Goal: Communication & Community: Answer question/provide support

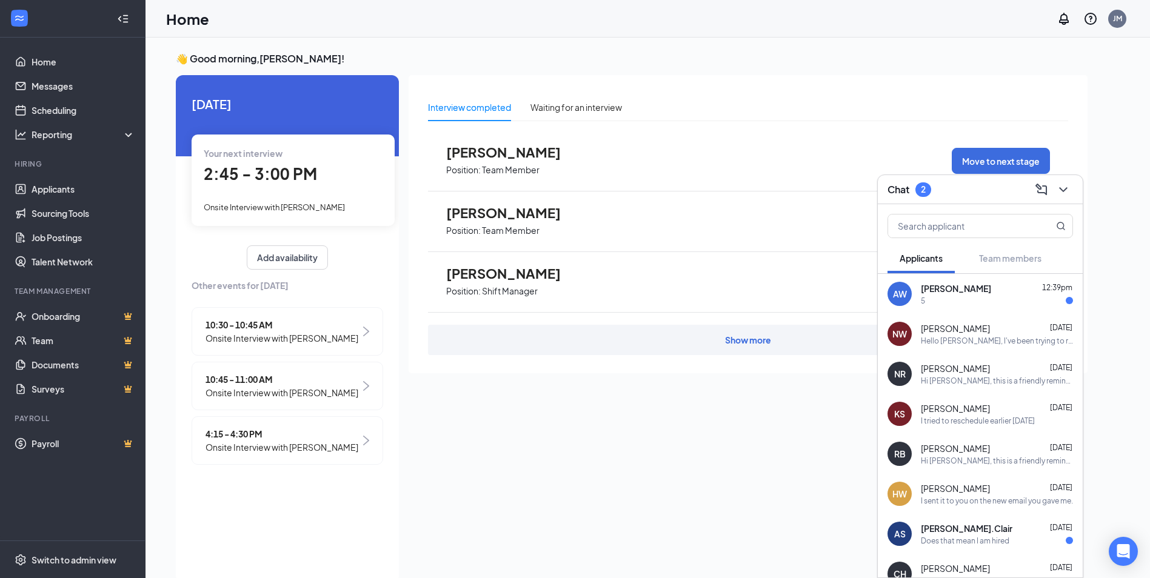
click at [951, 287] on span "[PERSON_NAME]" at bounding box center [955, 288] width 70 height 12
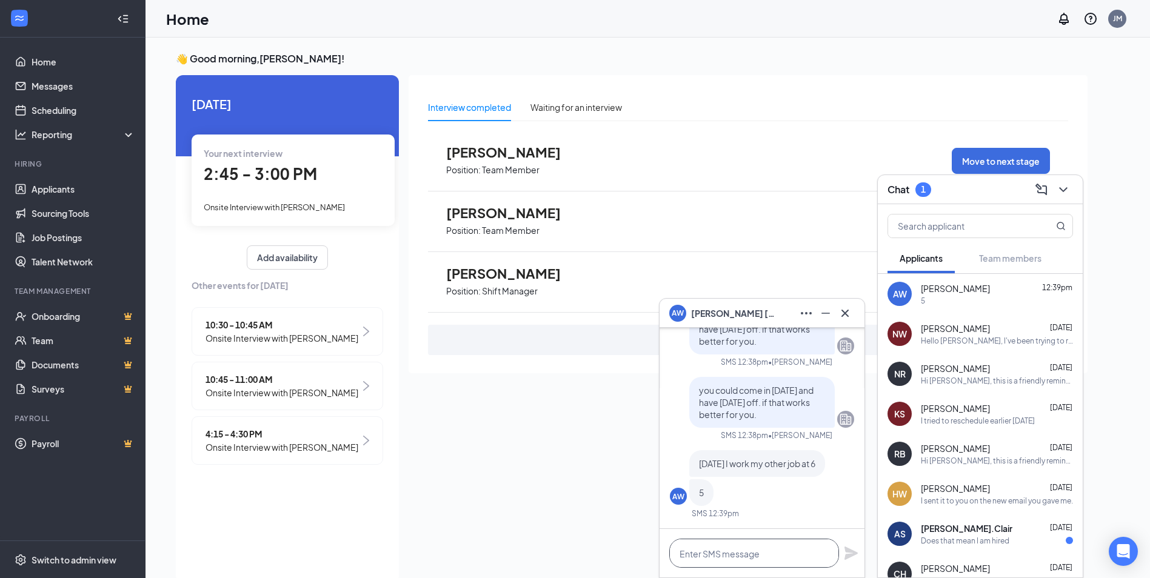
click at [767, 556] on textarea at bounding box center [754, 553] width 170 height 29
click at [842, 550] on div "I'll back with you..." at bounding box center [761, 553] width 205 height 48
click at [689, 553] on textarea "I'll back with you..." at bounding box center [754, 553] width 170 height 29
type textarea "I'll get back with you..."
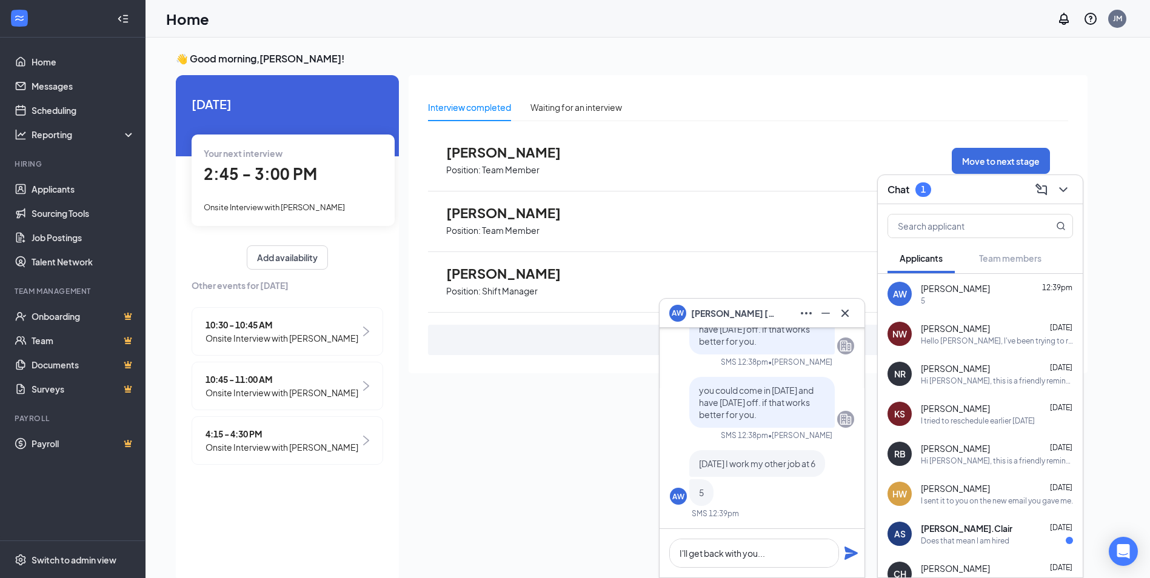
click at [847, 554] on icon "Plane" at bounding box center [851, 553] width 15 height 15
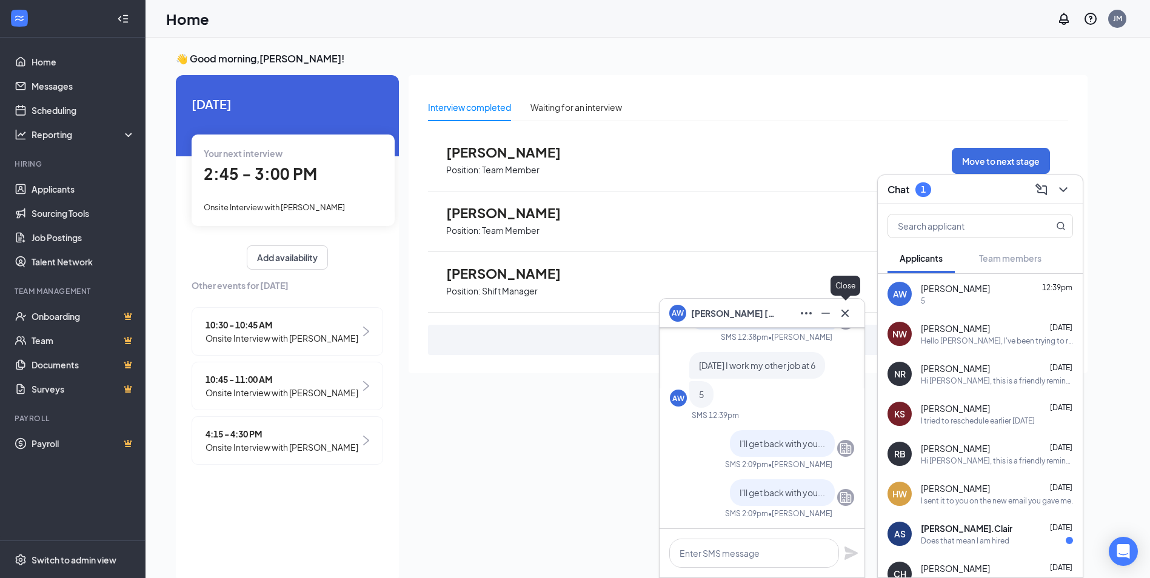
click at [850, 315] on icon "Cross" at bounding box center [844, 313] width 15 height 15
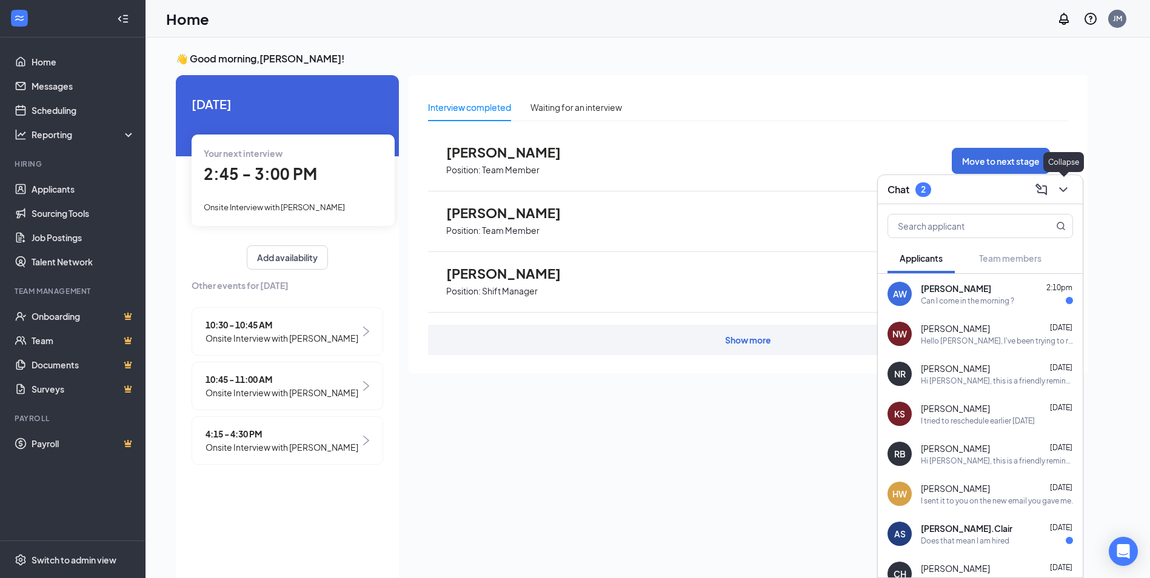
click at [1062, 191] on icon "ChevronDown" at bounding box center [1063, 189] width 8 height 5
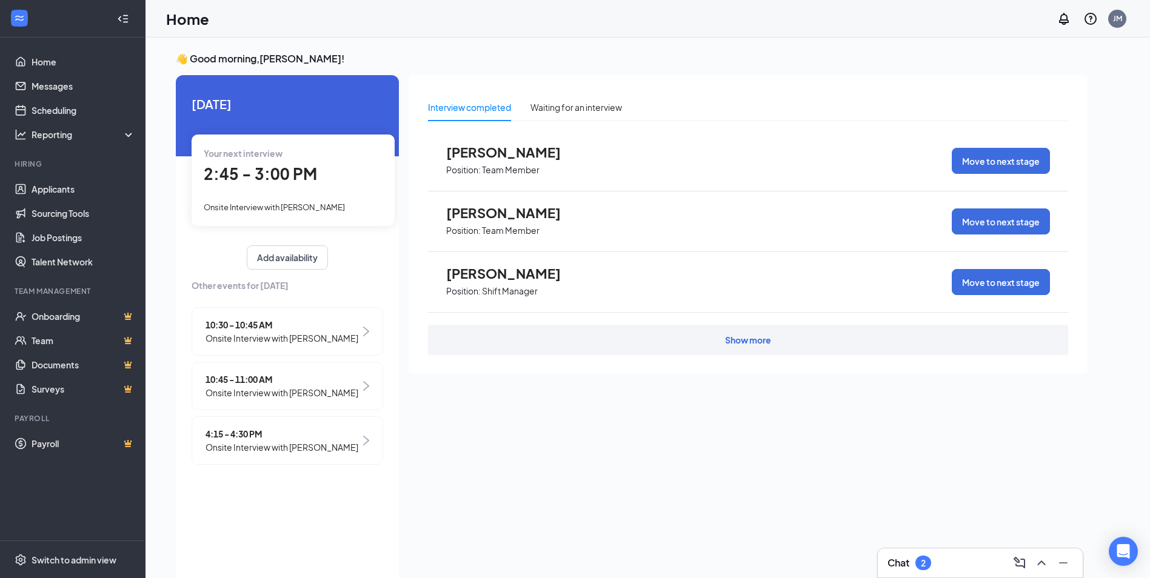
click at [939, 569] on div "Chat 2" at bounding box center [979, 562] width 185 height 19
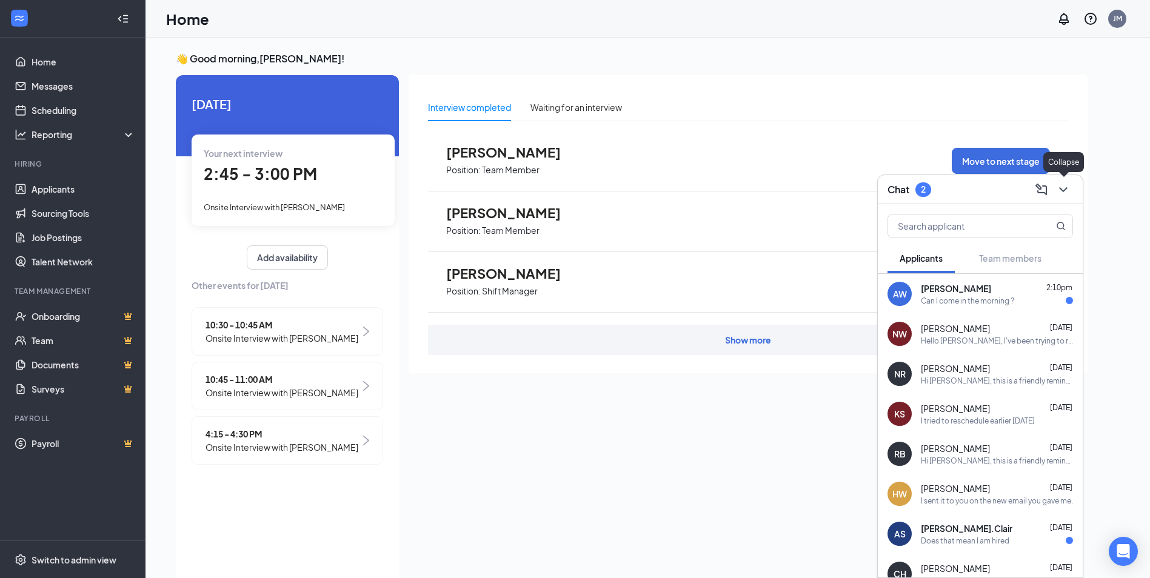
click at [1065, 195] on icon "ChevronDown" at bounding box center [1063, 189] width 15 height 15
